Goal: Information Seeking & Learning: Find specific fact

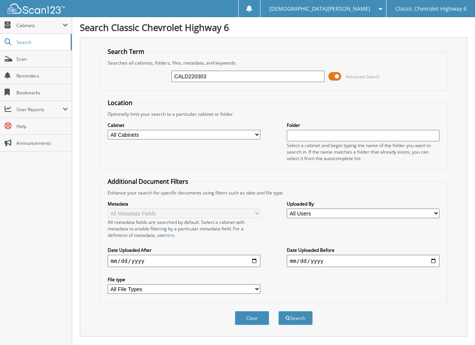
drag, startPoint x: 180, startPoint y: 74, endPoint x: 139, endPoint y: 80, distance: 41.6
click at [140, 80] on div "CALD220303 Advanced Search" at bounding box center [274, 76] width 340 height 21
type input "VILL230601"
click at [278, 311] on button "Search" at bounding box center [295, 318] width 34 height 14
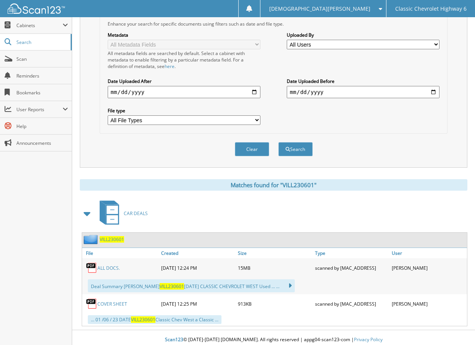
scroll to position [173, 0]
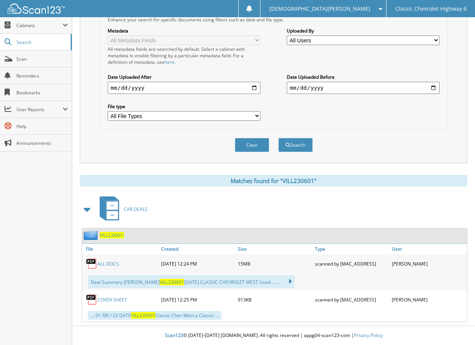
click at [108, 261] on link "ALL DOCS." at bounding box center [108, 263] width 23 height 6
